Goal: Task Accomplishment & Management: Complete application form

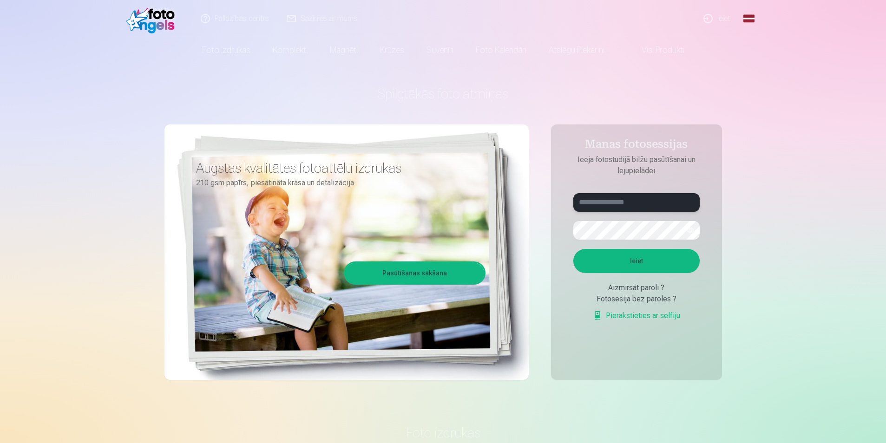
click at [474, 204] on input "text" at bounding box center [636, 202] width 126 height 19
type input "**********"
click at [474, 257] on button "Ieiet" at bounding box center [636, 261] width 126 height 24
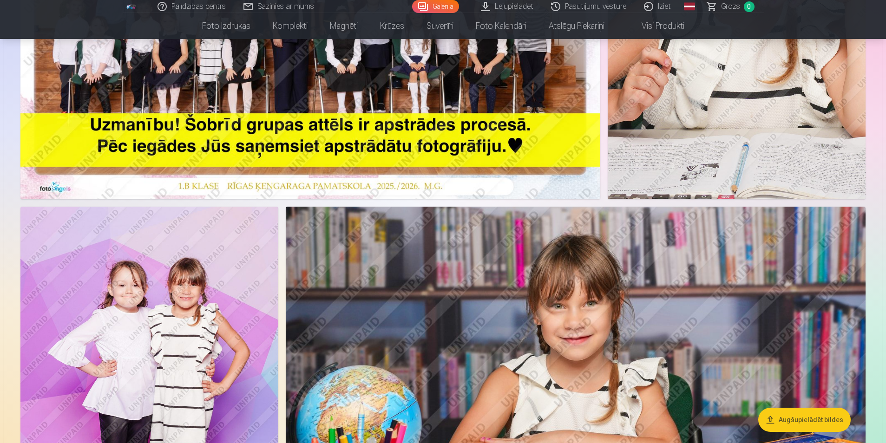
scroll to position [883, 0]
